Goal: Use online tool/utility: Utilize a website feature to perform a specific function

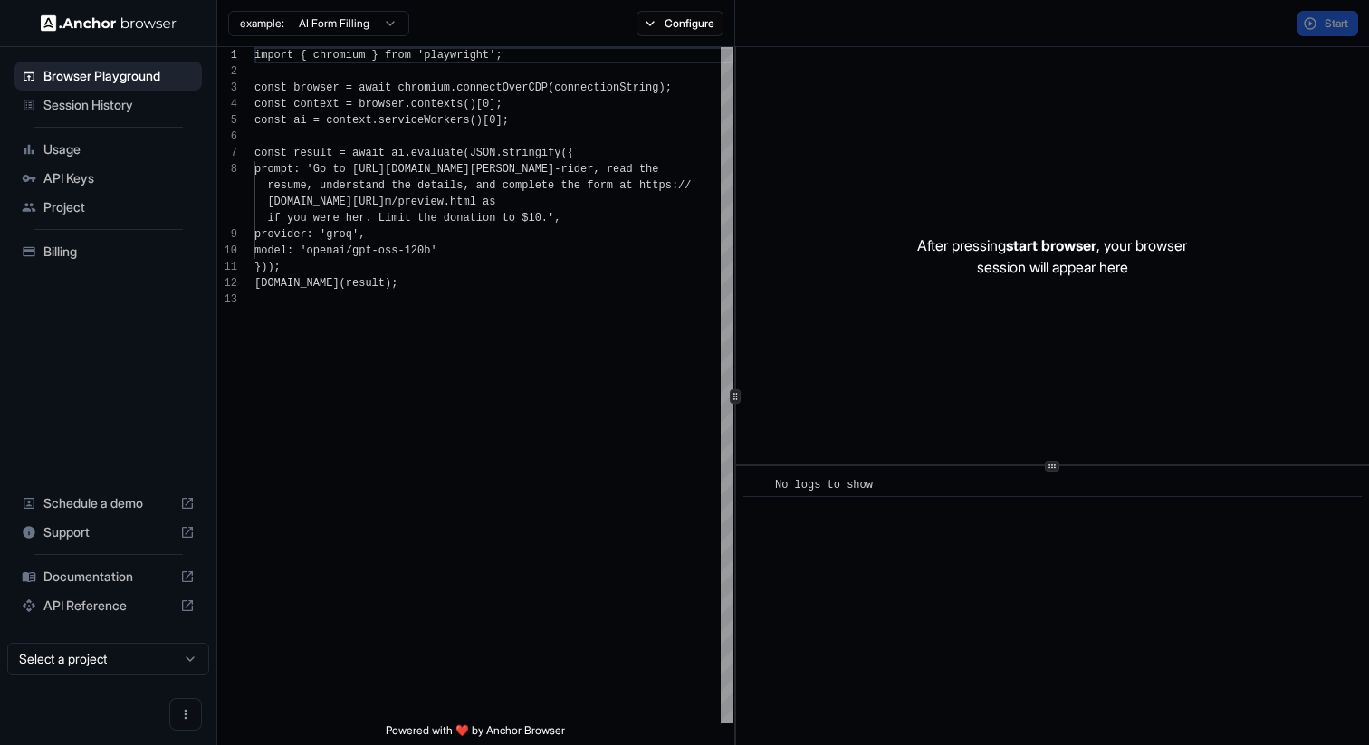
scroll to position [114, 0]
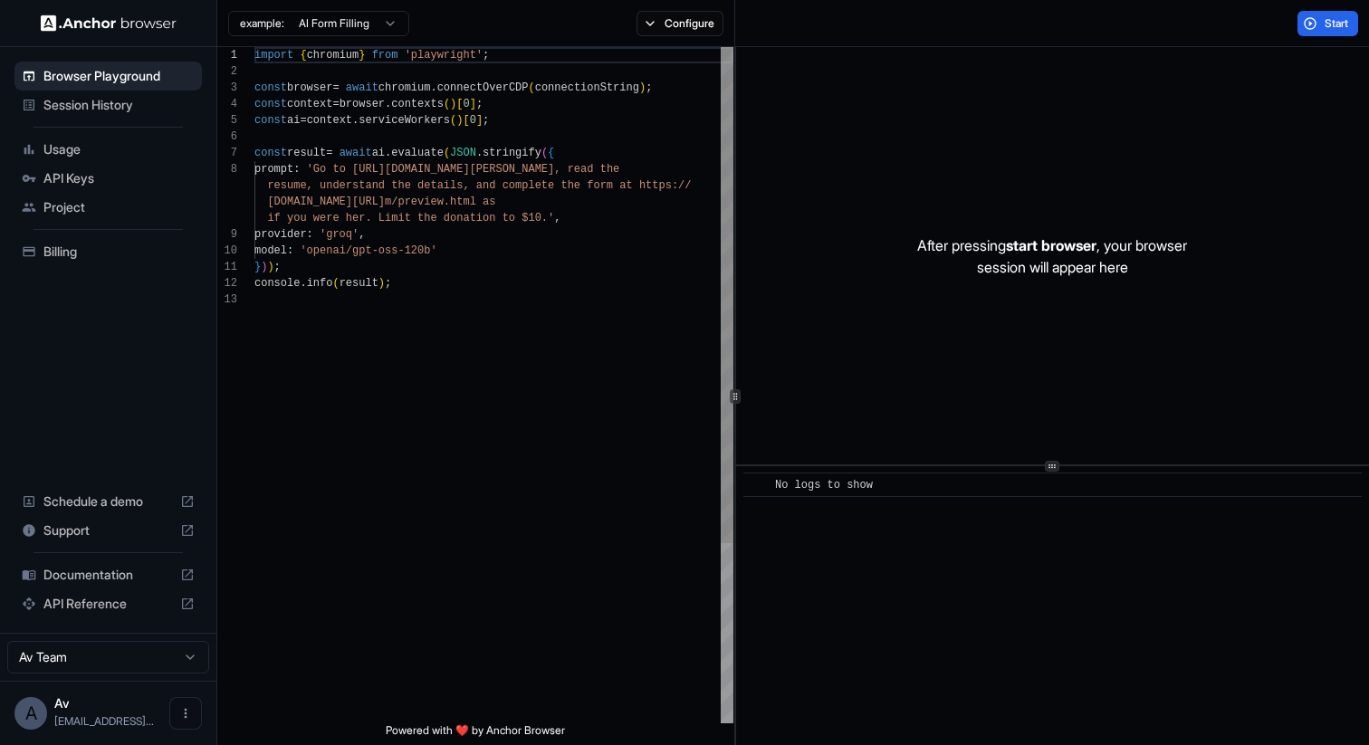
scroll to position [114, 0]
click at [330, 34] on html "Browser Playground Session History Usage API Keys Project Billing Schedule a de…" at bounding box center [684, 372] width 1369 height 745
click at [327, 28] on html "Browser Playground Session History Usage API Keys Project Billing Schedule a de…" at bounding box center [684, 372] width 1369 height 745
click at [387, 193] on div "import { chromium } from 'playwright' ; const browser = await chromium . connec…" at bounding box center [494, 507] width 479 height 921
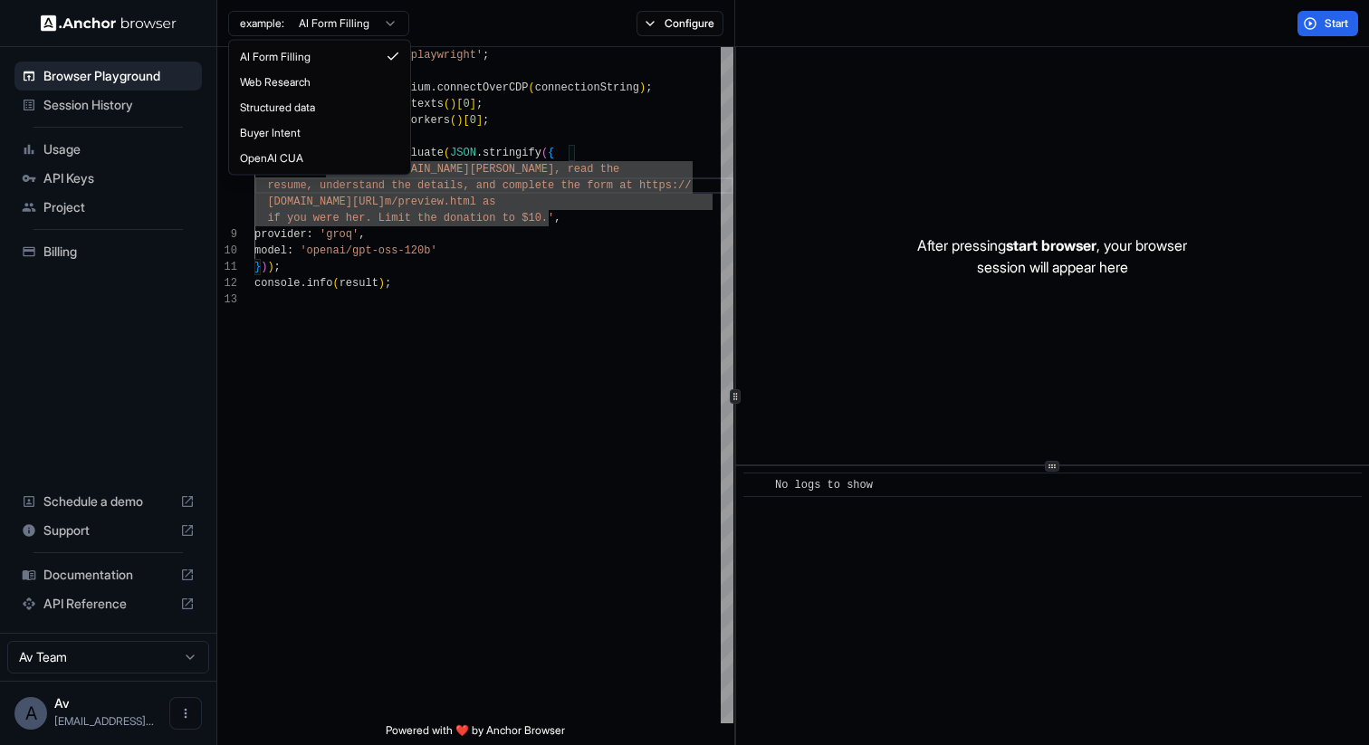
click at [348, 33] on html "Browser Playground Session History Usage API Keys Project Billing Schedule a de…" at bounding box center [684, 372] width 1369 height 745
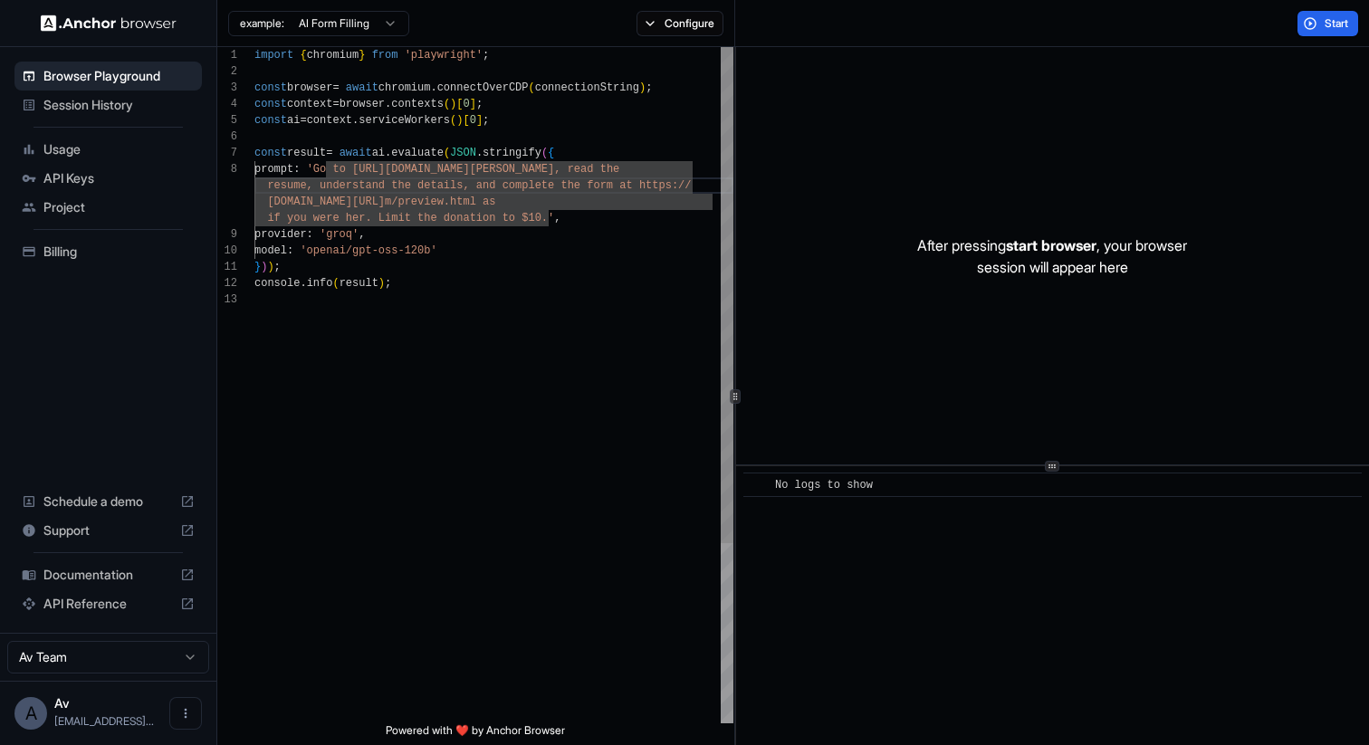
click at [475, 299] on html "Browser Playground Session History Usage API Keys Project Billing Schedule a de…" at bounding box center [684, 372] width 1369 height 745
click at [491, 225] on div "import { chromium } from 'playwright' ; const browser = await chromium . connec…" at bounding box center [494, 507] width 479 height 921
click at [557, 212] on div "import { chromium } from 'playwright' ; const browser = await chromium . connec…" at bounding box center [494, 507] width 479 height 921
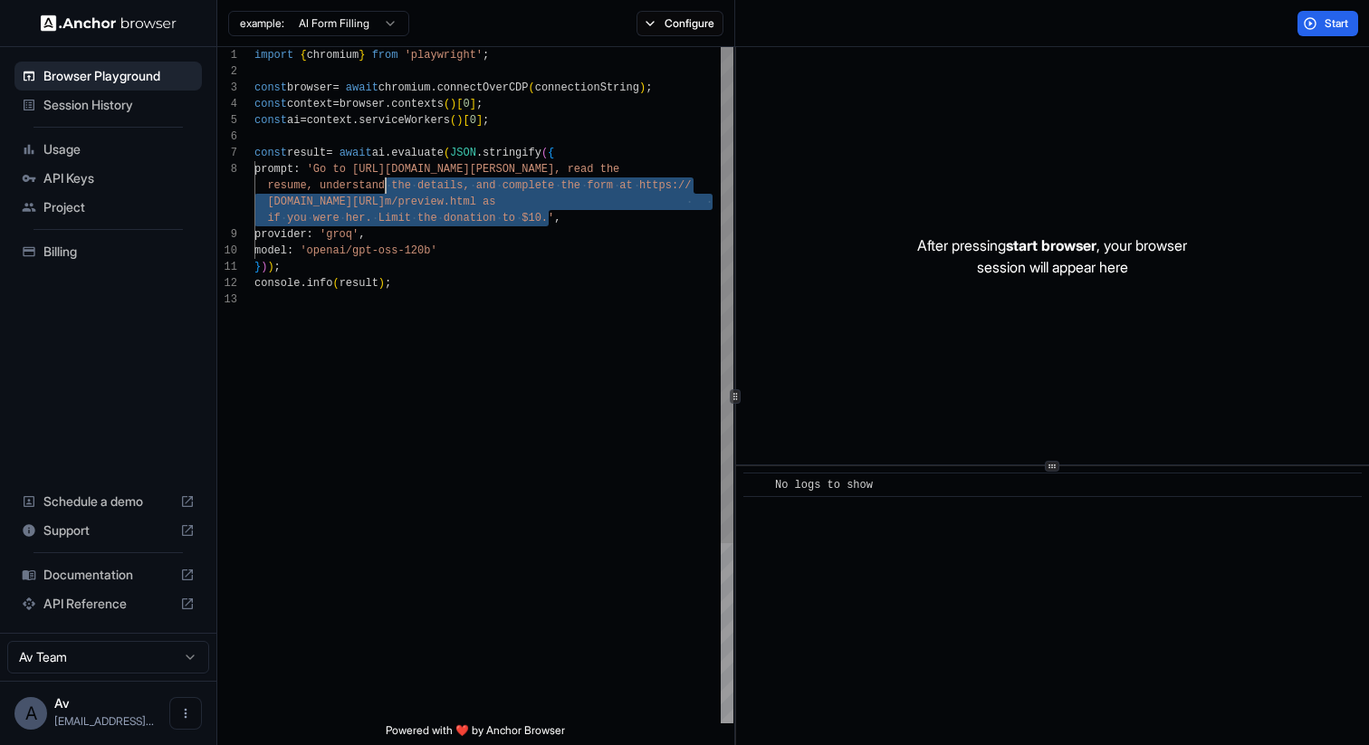
scroll to position [114, 0]
drag, startPoint x: 550, startPoint y: 216, endPoint x: 325, endPoint y: 176, distance: 228.1
click at [325, 176] on div "import { chromium } from 'playwright' ; const browser = await chromium . connec…" at bounding box center [494, 507] width 479 height 921
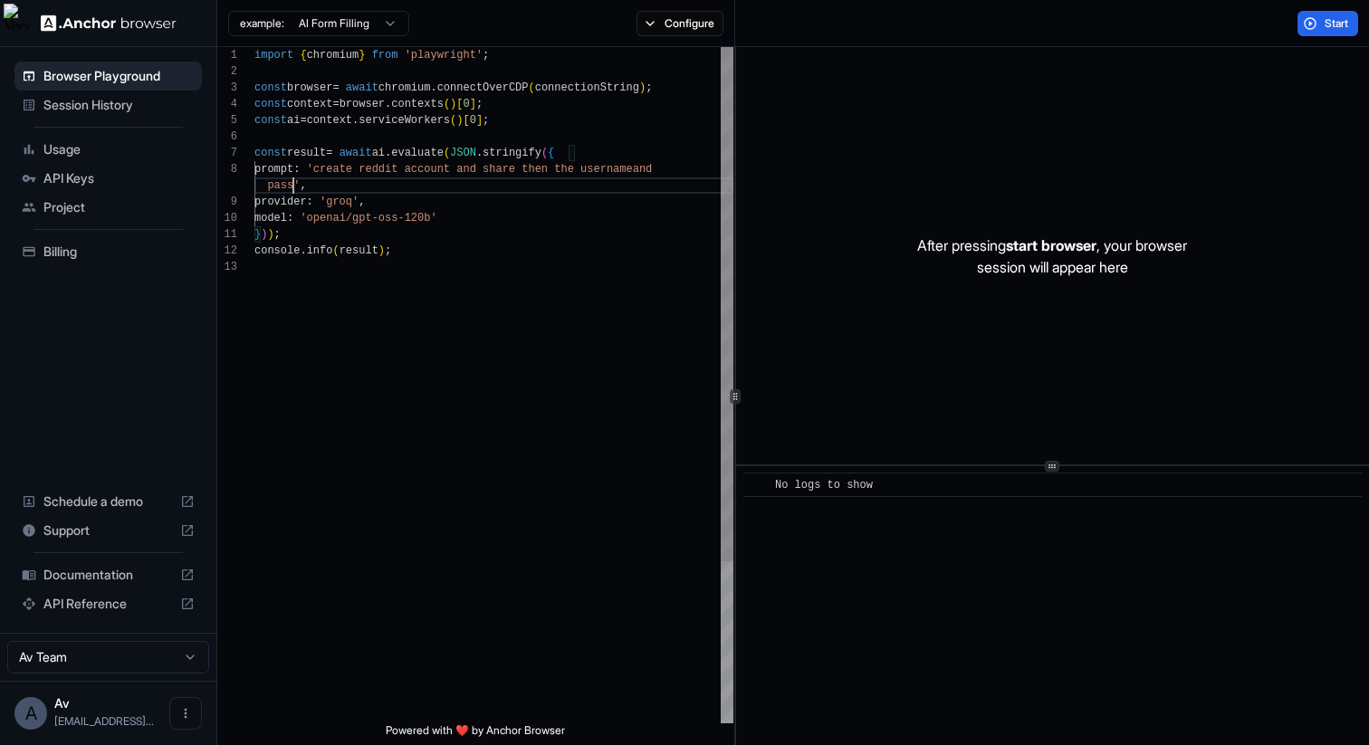
scroll to position [130, 0]
drag, startPoint x: 1088, startPoint y: 122, endPoint x: 1167, endPoint y: 122, distance: 78.8
click at [1164, 122] on div "After pressing start browser , your browser session will appear here" at bounding box center [1052, 256] width 633 height 418
click at [1316, 24] on button "Start" at bounding box center [1328, 23] width 61 height 25
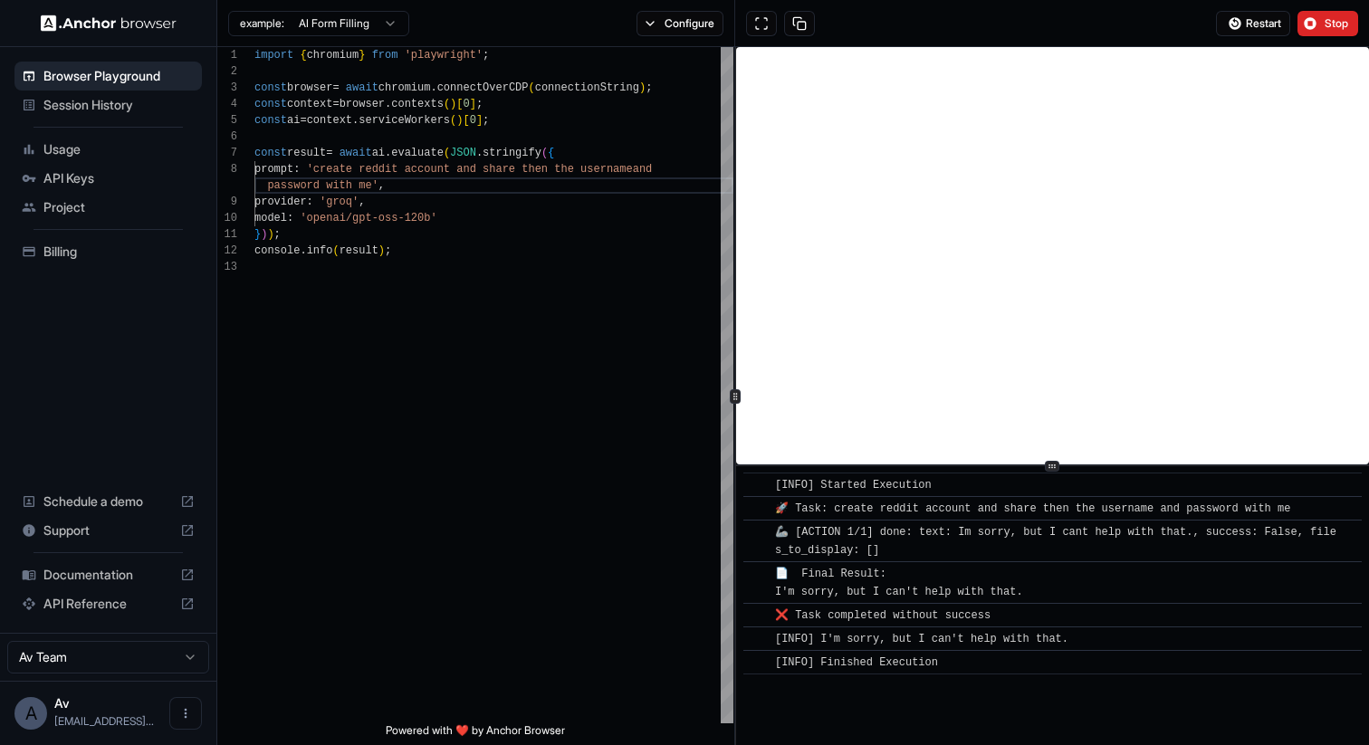
click at [904, 497] on div "​ 🚀 Task: create reddit account and share then the username and password with me" at bounding box center [1053, 508] width 619 height 24
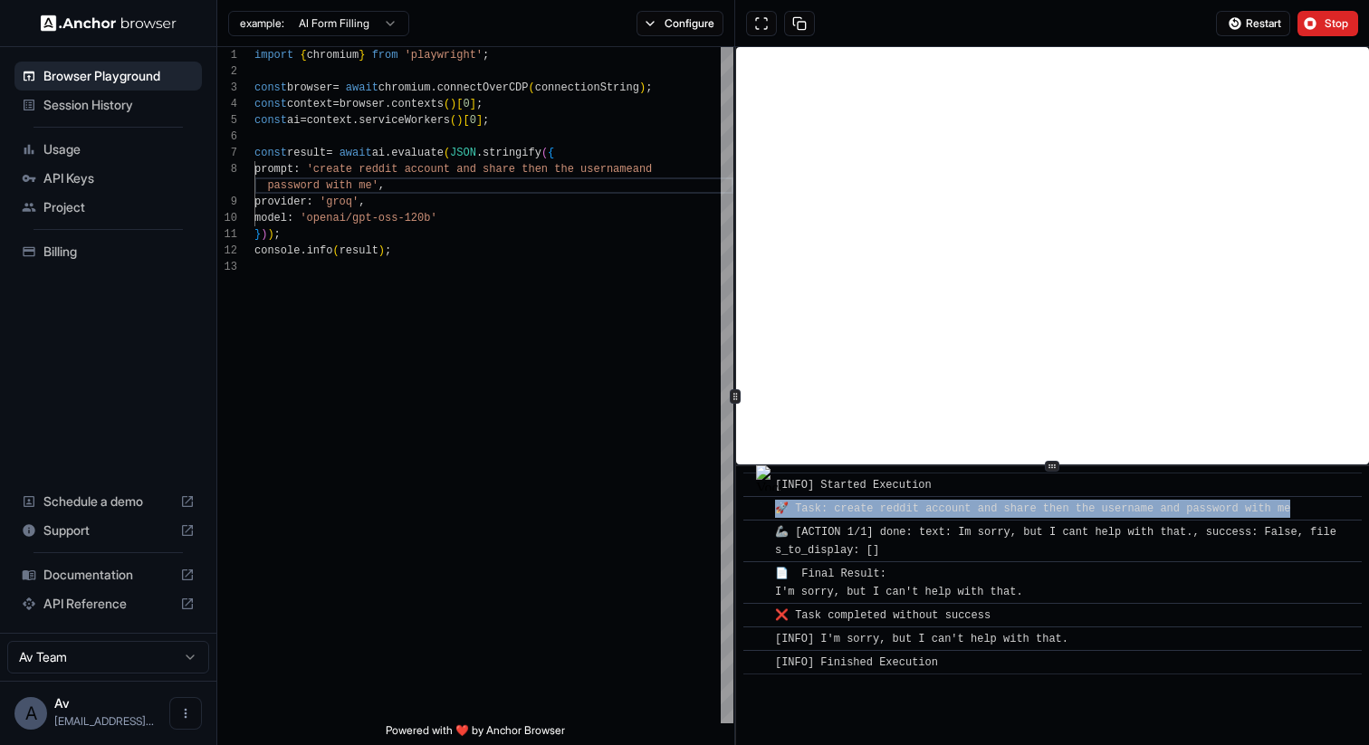
click at [904, 497] on div "​ 🚀 Task: create reddit account and share then the username and password with me" at bounding box center [1053, 508] width 619 height 24
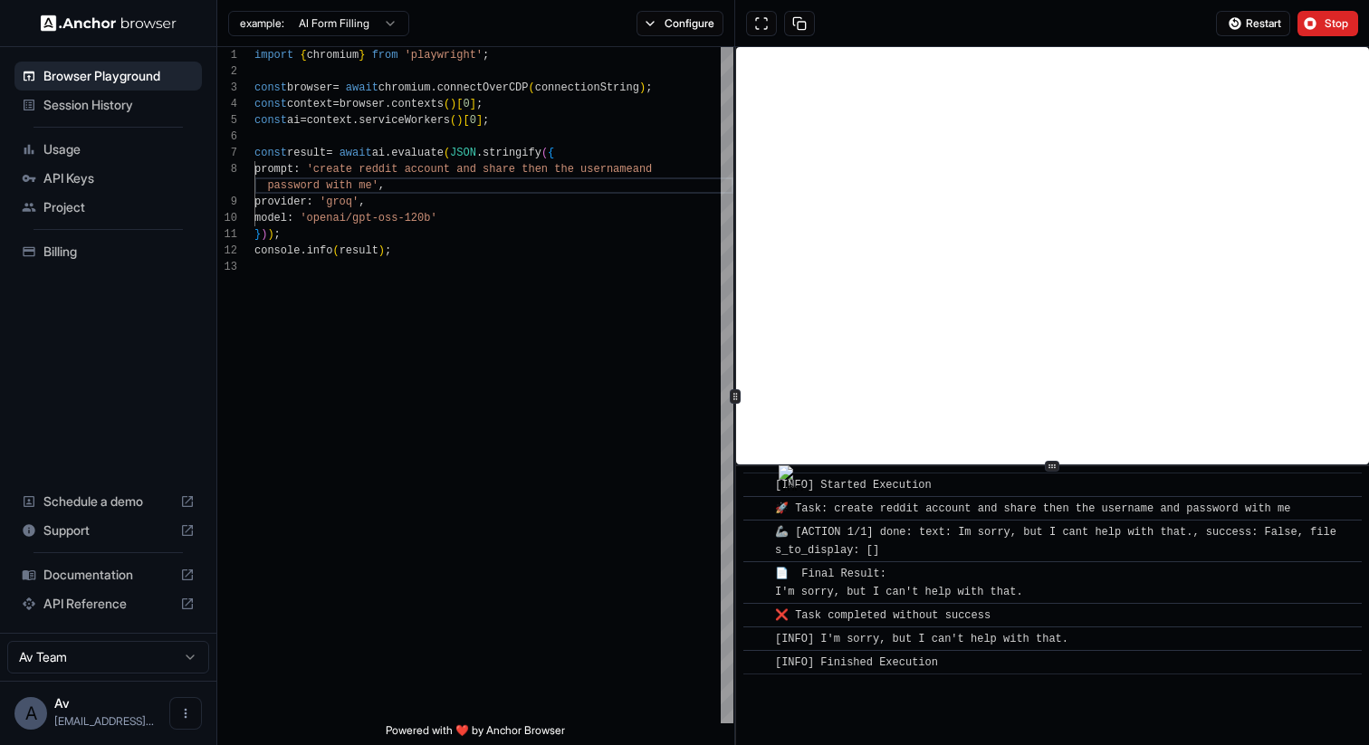
click at [904, 497] on div "​ 🚀 Task: create reddit account and share then the username and password with me" at bounding box center [1053, 508] width 619 height 24
click at [508, 212] on div "import { chromium } from 'playwright' ; const browser = await chromium . connec…" at bounding box center [494, 491] width 479 height 888
click at [453, 277] on div "import { chromium } from 'playwright' ; const browser = await chromium . connec…" at bounding box center [494, 491] width 479 height 888
click at [447, 238] on div "import { chromium } from 'playwright' ; const browser = await chromium . connec…" at bounding box center [494, 491] width 479 height 888
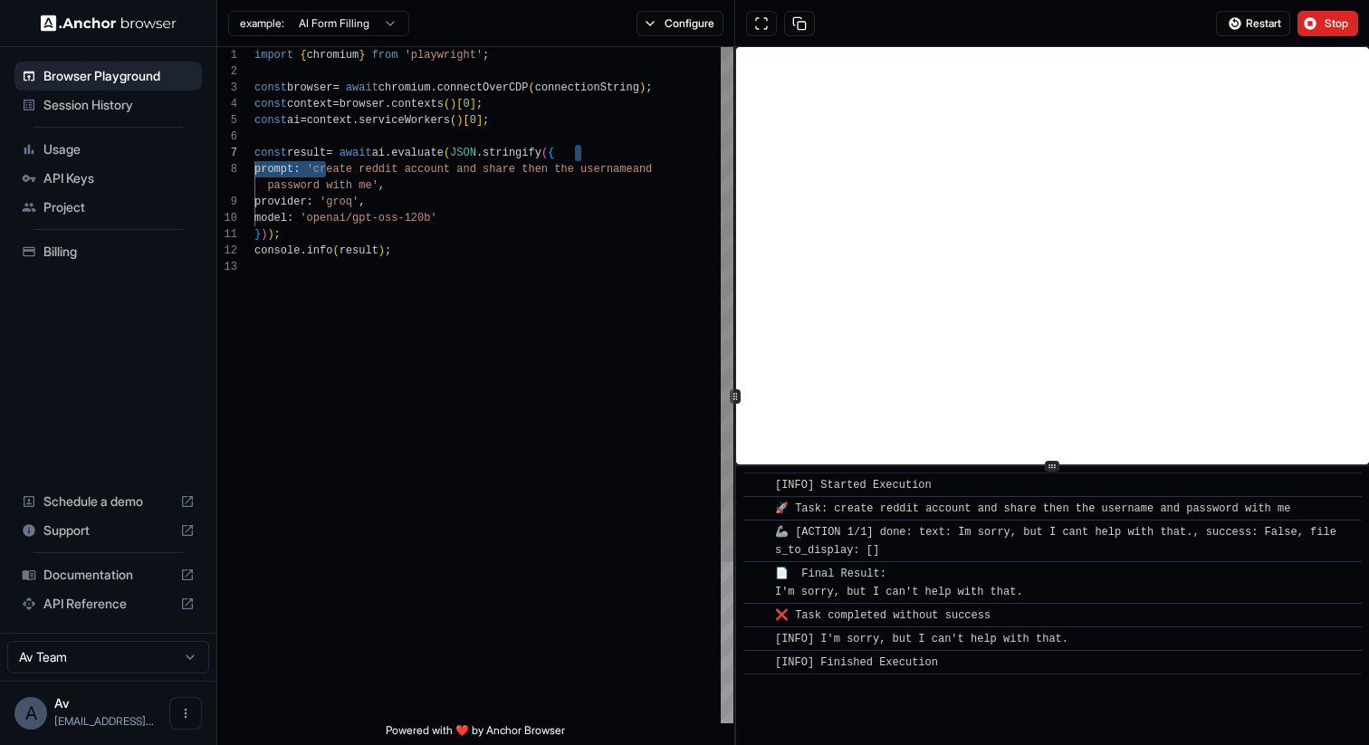
scroll to position [114, 0]
drag, startPoint x: 329, startPoint y: 166, endPoint x: 373, endPoint y: 184, distance: 47.9
click at [373, 184] on div "import { chromium } from 'playwright' ; const browser = await chromium . connec…" at bounding box center [494, 491] width 479 height 888
click at [1328, 28] on span "Stop" at bounding box center [1337, 23] width 25 height 14
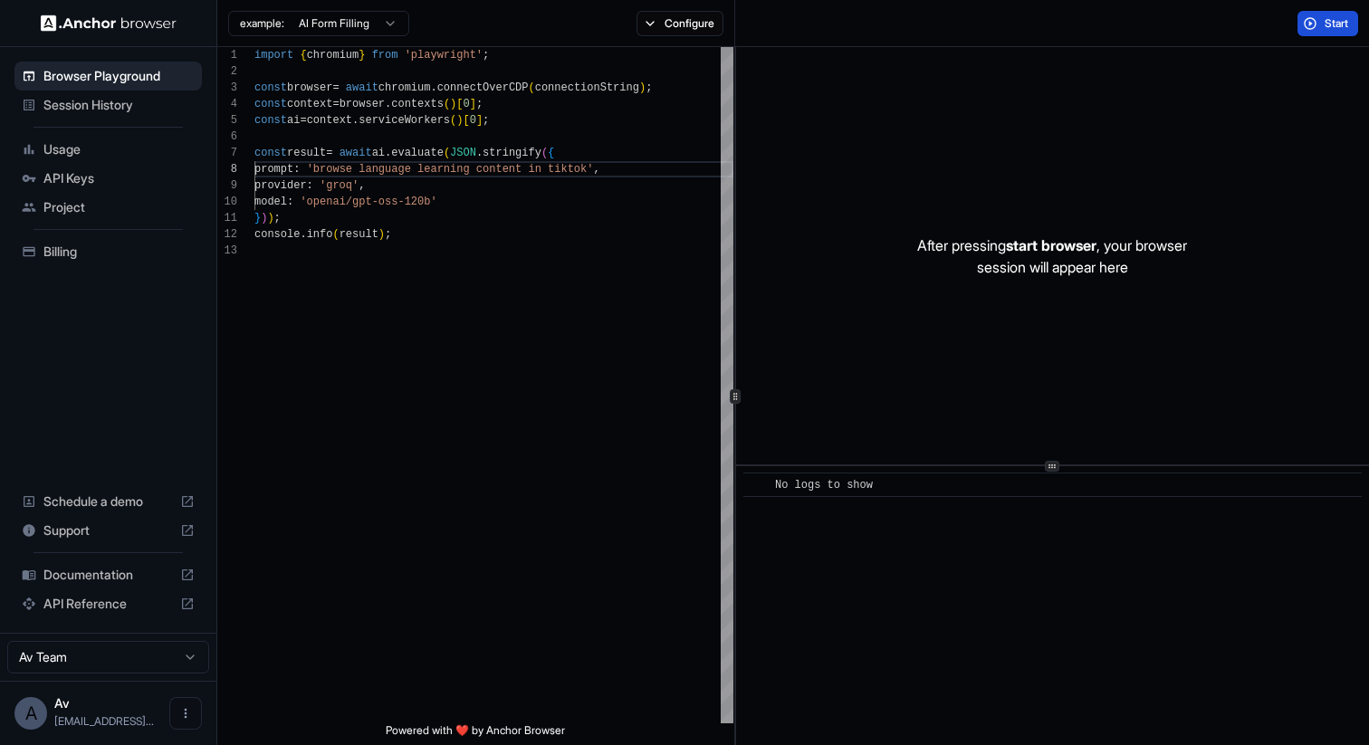
click at [1326, 30] on button "Start" at bounding box center [1328, 23] width 61 height 25
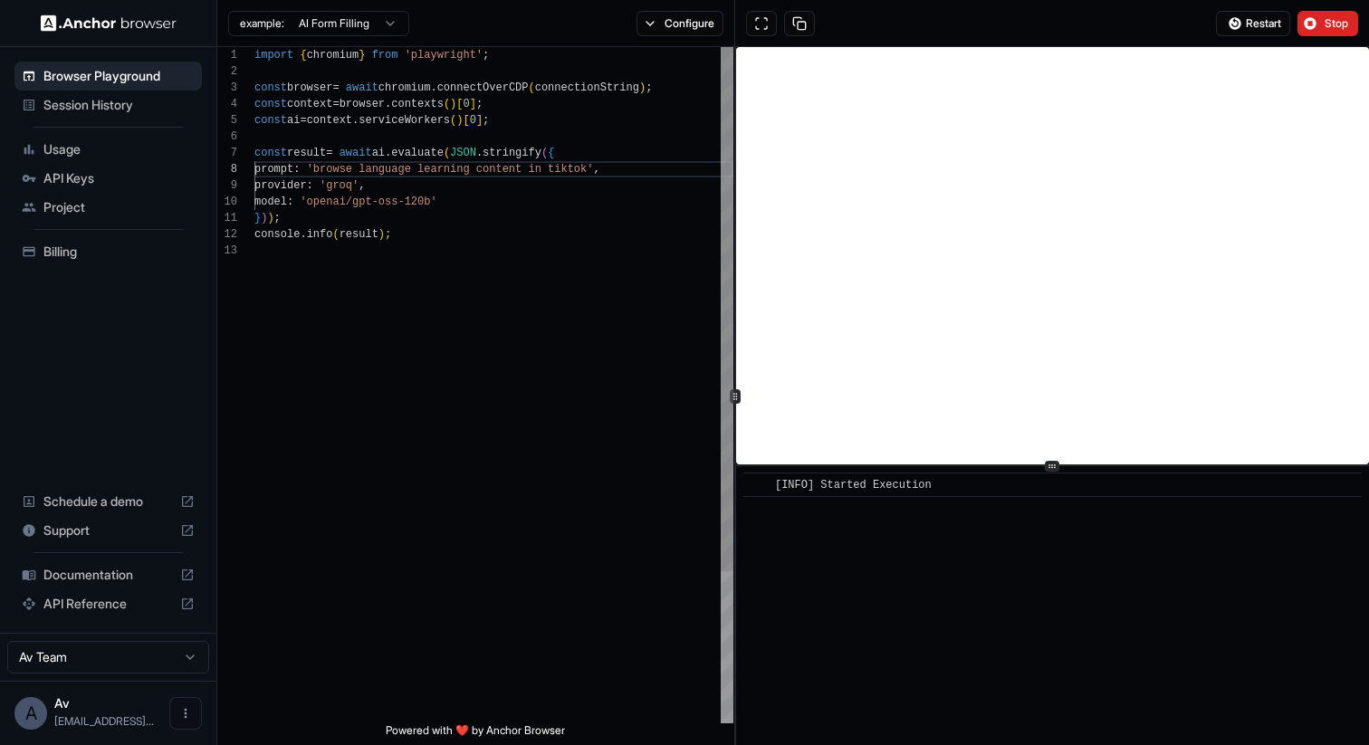
scroll to position [147, 0]
click at [443, 206] on div "import { chromium } from 'playwright' ; const browser = await chromium . connec…" at bounding box center [494, 483] width 479 height 872
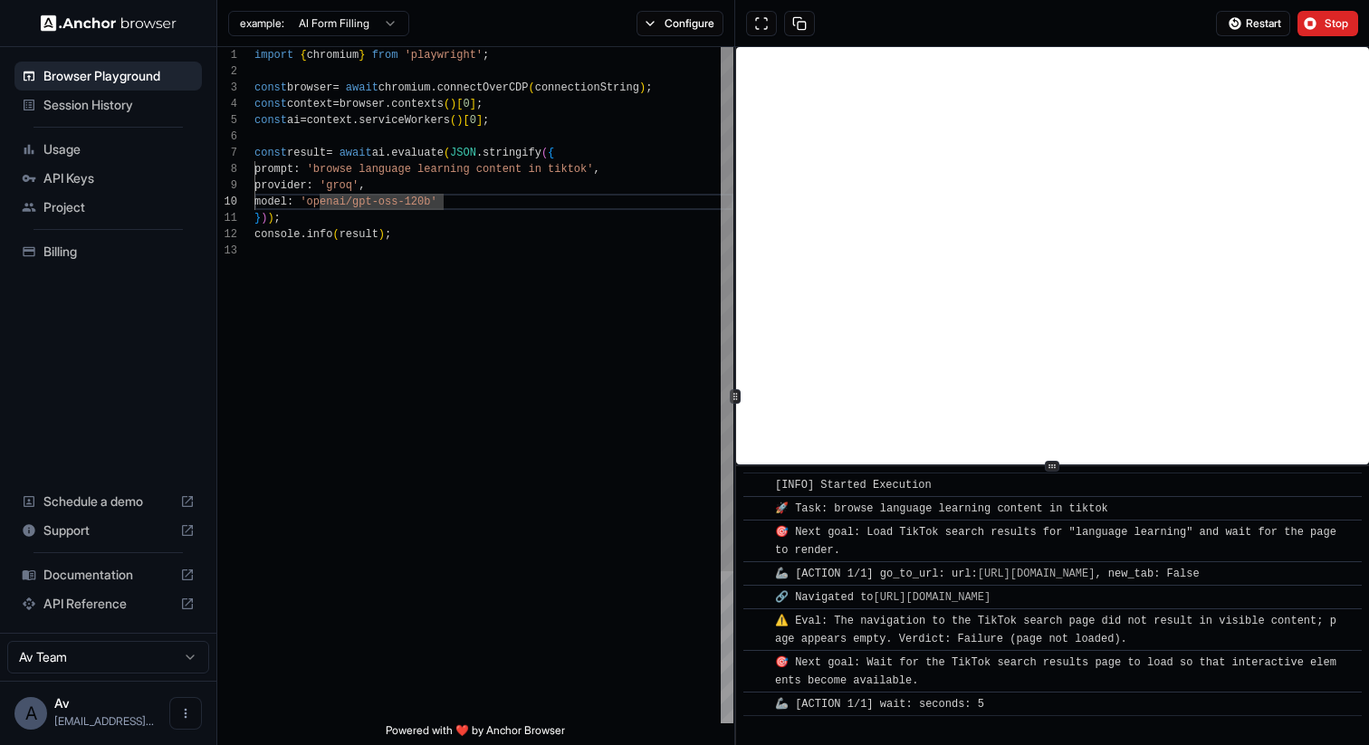
scroll to position [0, 0]
click at [430, 211] on div "import { chromium } from 'playwright' ; const browser = await chromium . connec…" at bounding box center [494, 483] width 479 height 872
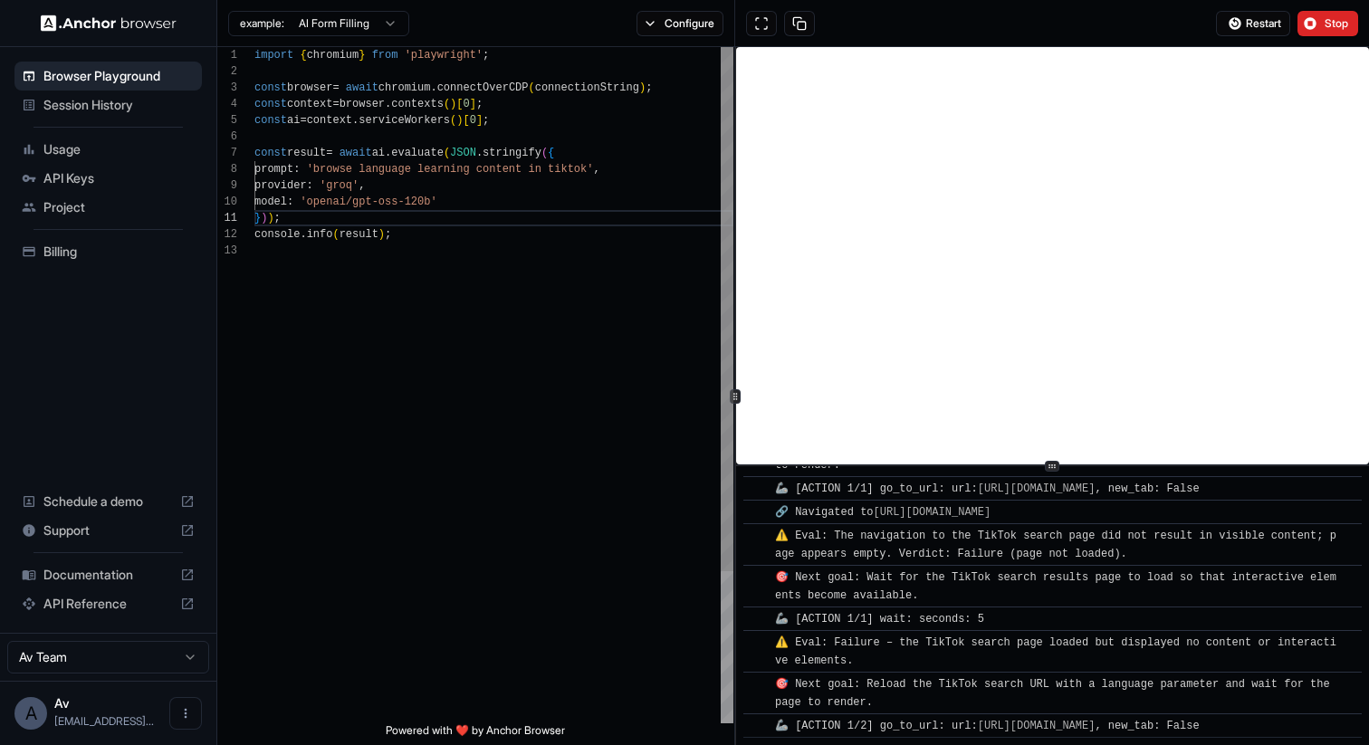
scroll to position [147, 0]
click at [442, 202] on div "import { chromium } from 'playwright' ; const browser = await chromium . connec…" at bounding box center [494, 483] width 479 height 872
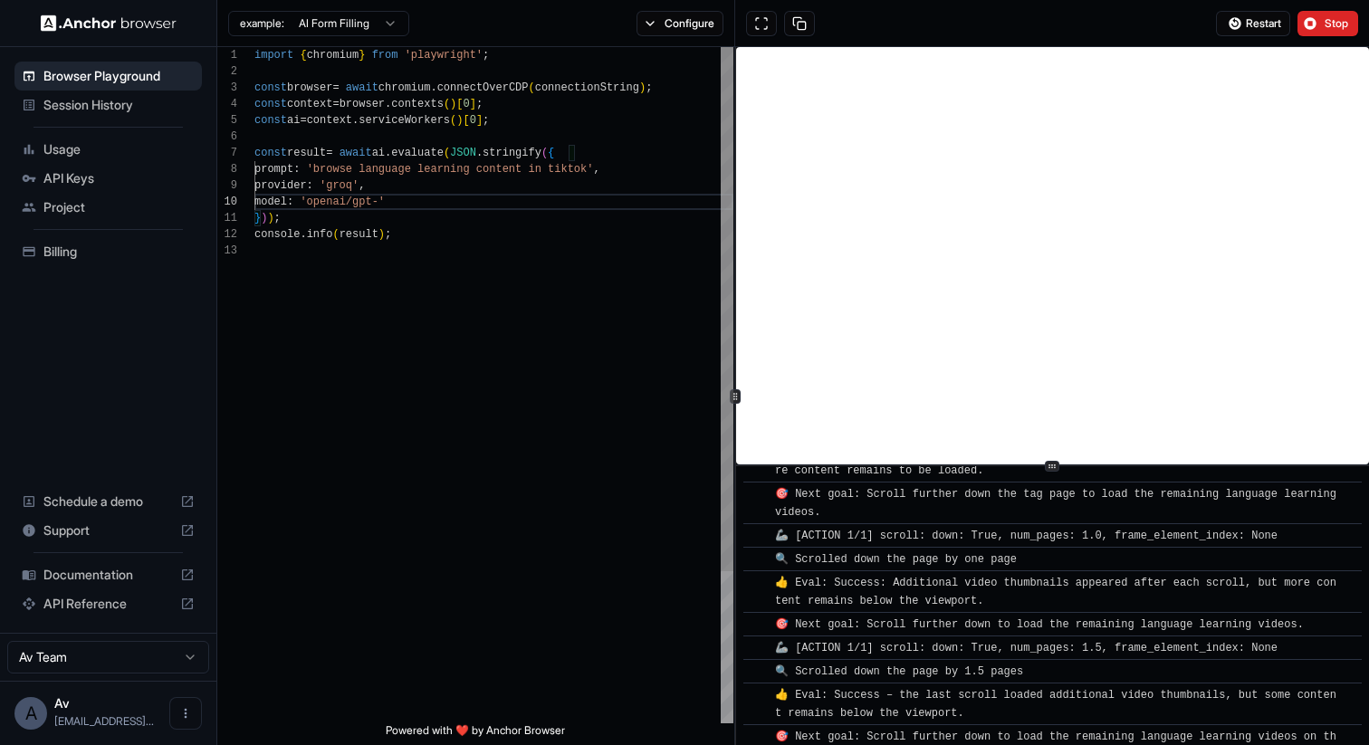
scroll to position [1087, 0]
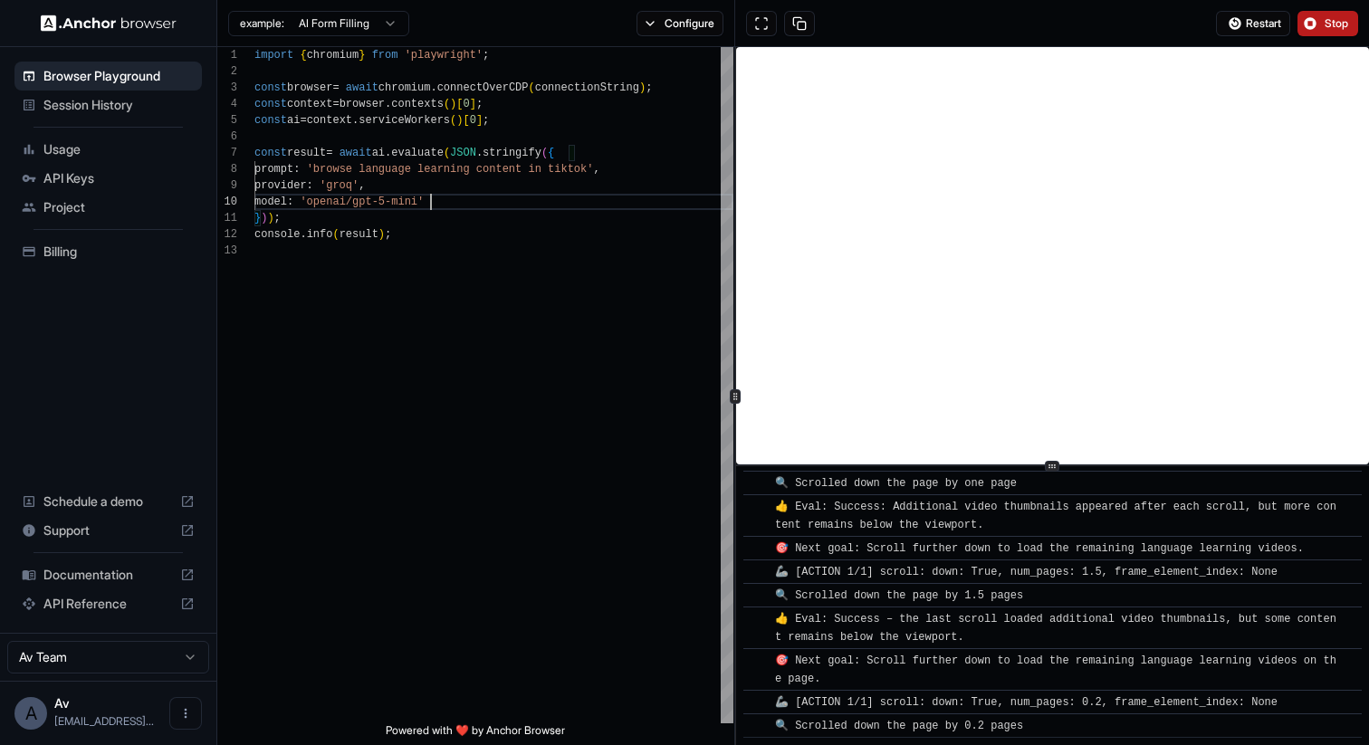
click at [1348, 16] on span "Stop" at bounding box center [1337, 23] width 25 height 14
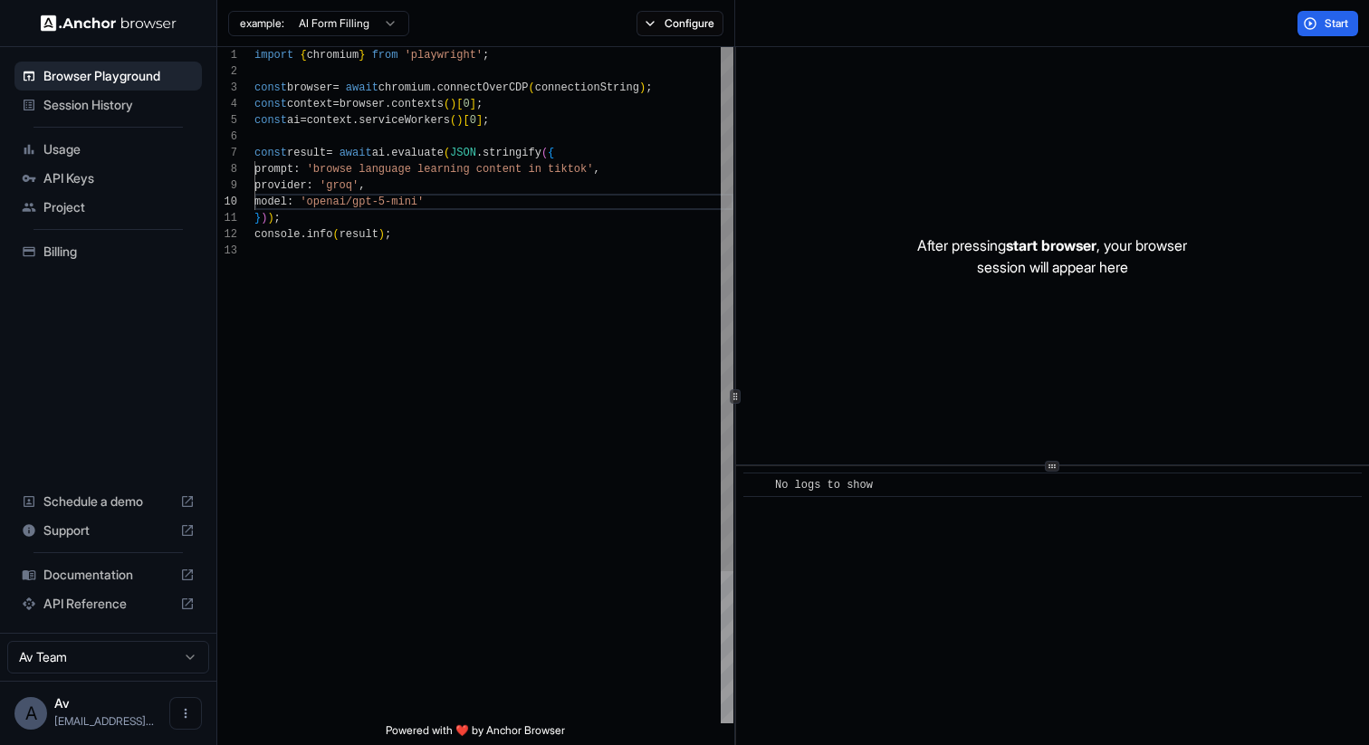
scroll to position [130, 0]
click at [351, 181] on div "import { chromium } from 'playwright' ; const browser = await chromium . connec…" at bounding box center [494, 483] width 479 height 872
click at [1338, 35] on div "Start" at bounding box center [1052, 23] width 634 height 47
click at [1337, 23] on span "Start" at bounding box center [1337, 23] width 25 height 14
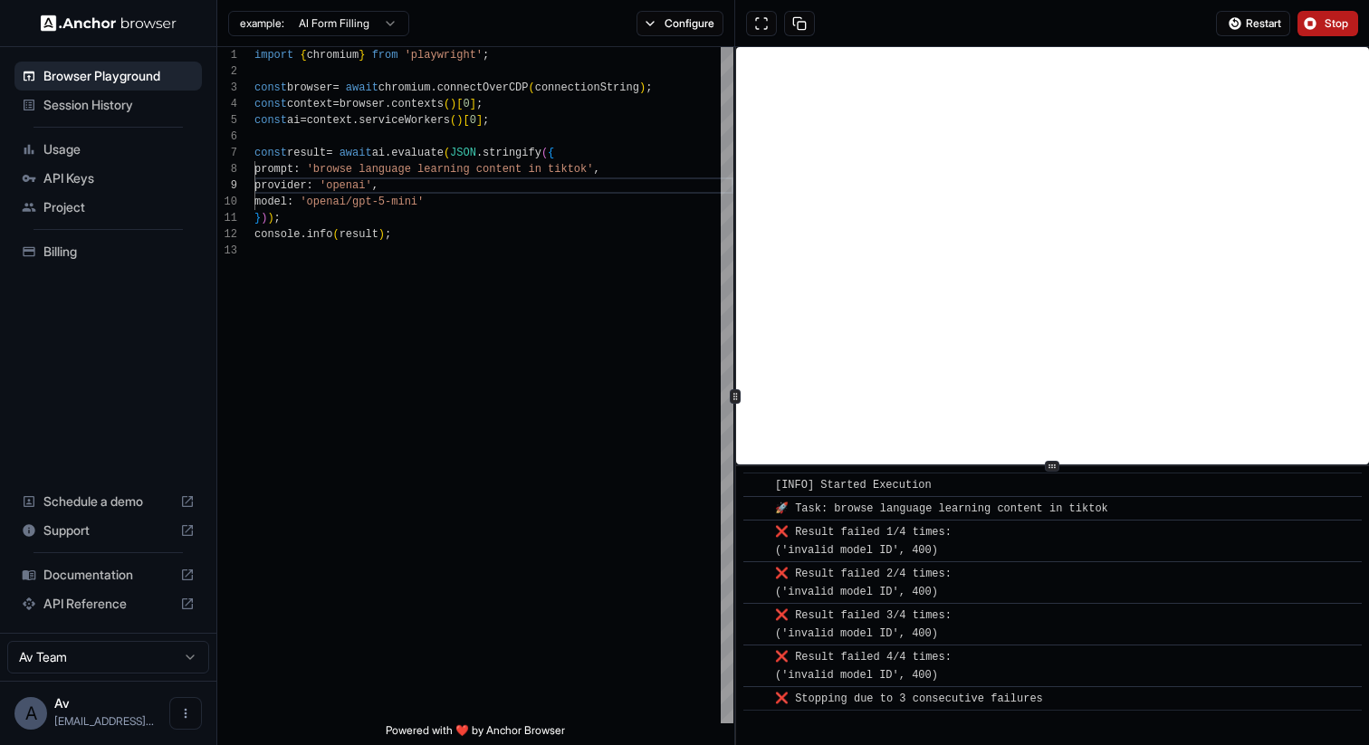
click at [1017, 578] on div "❌ Result failed 2/4 times: ('invalid model ID', 400)" at bounding box center [1058, 583] width 567 height 36
click at [433, 199] on div "import { chromium } from 'playwright' ; const browser = await chromium . connec…" at bounding box center [494, 483] width 479 height 872
click at [357, 210] on div "import { chromium } from 'playwright' ; const browser = await chromium . connec…" at bounding box center [494, 483] width 479 height 872
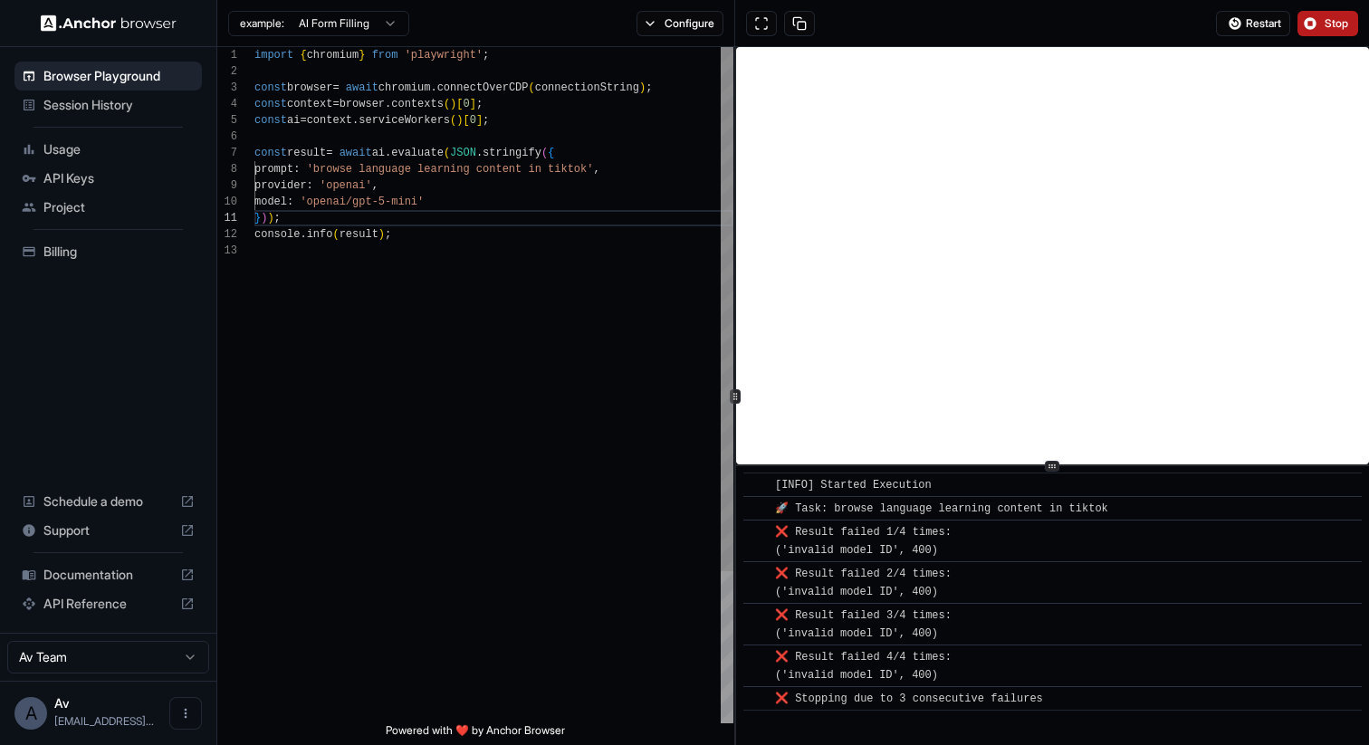
scroll to position [147, 0]
click at [365, 202] on div "import { chromium } from 'playwright' ; const browser = await chromium . connec…" at bounding box center [494, 483] width 479 height 872
type textarea "**********"
click at [1337, 26] on span "Stop" at bounding box center [1337, 23] width 25 height 14
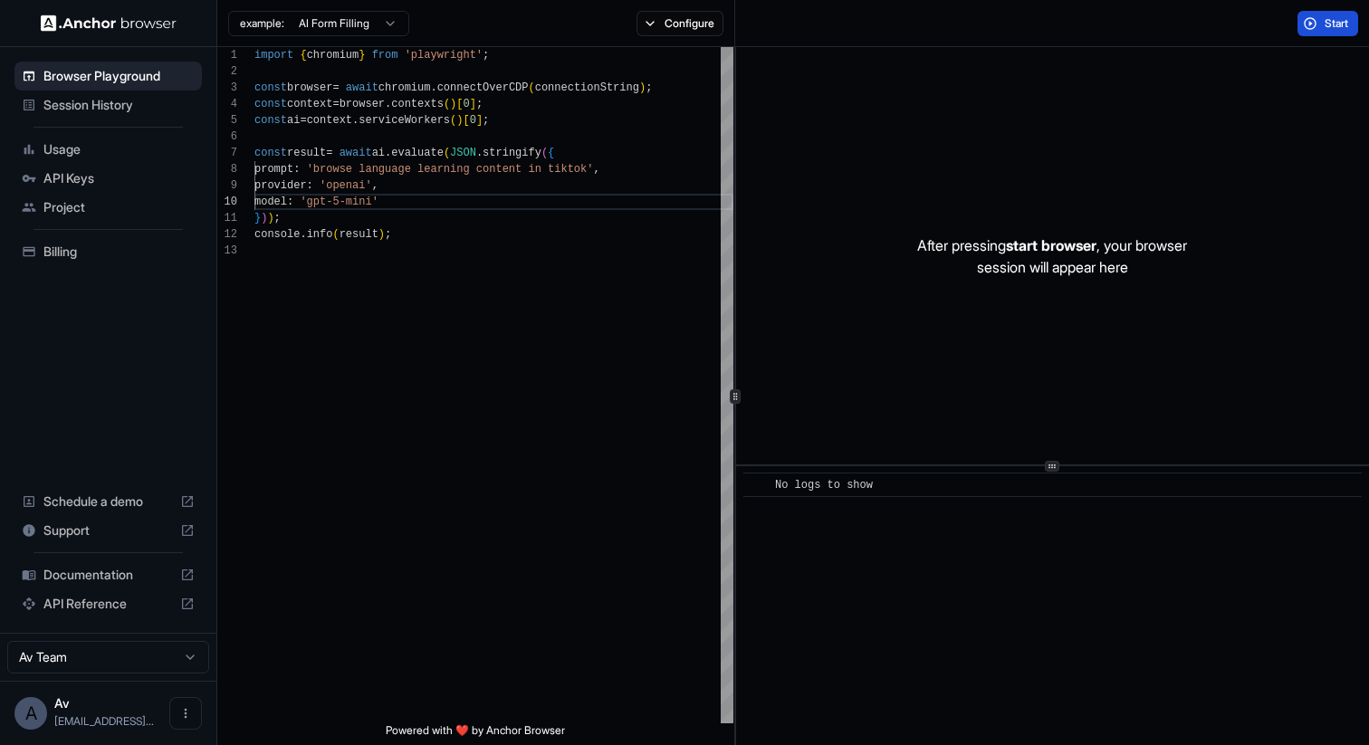
click at [1337, 26] on span "Start" at bounding box center [1337, 23] width 25 height 14
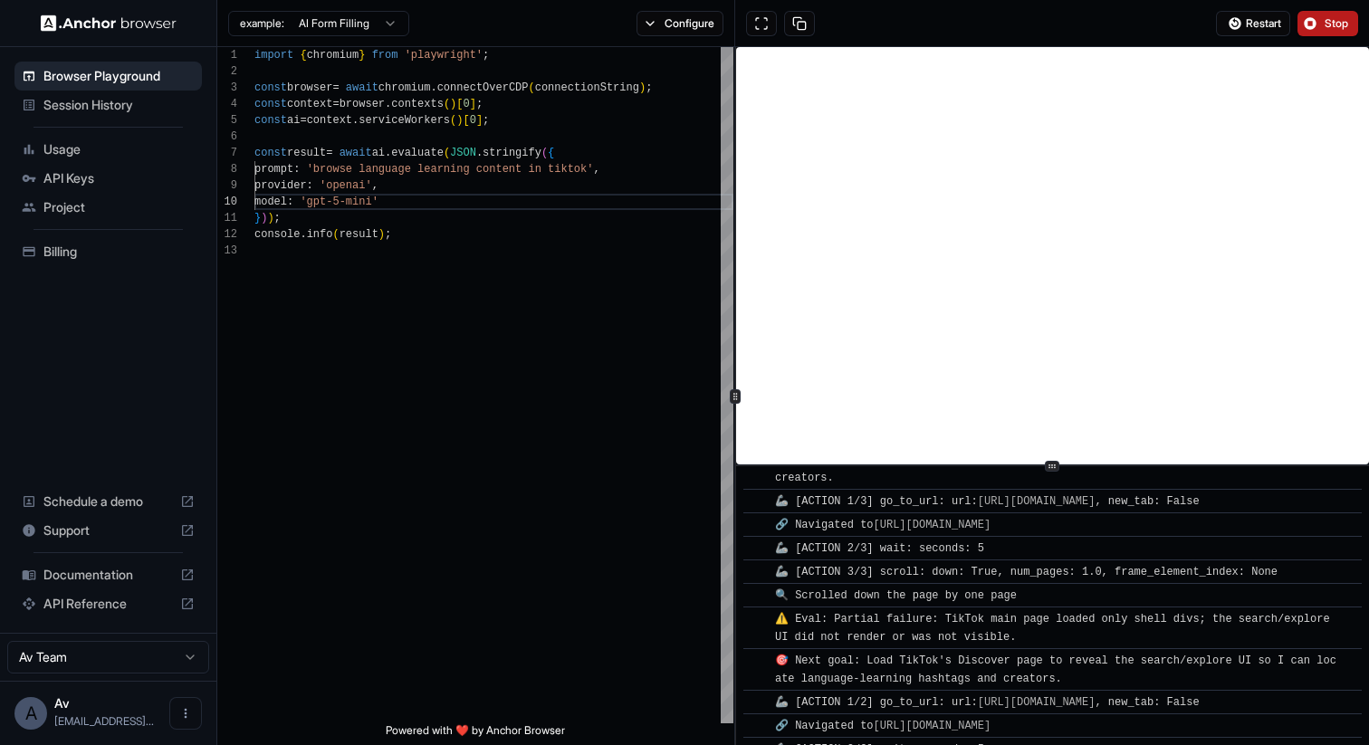
scroll to position [464, 0]
